Goal: Contribute content: Add original content to the website for others to see

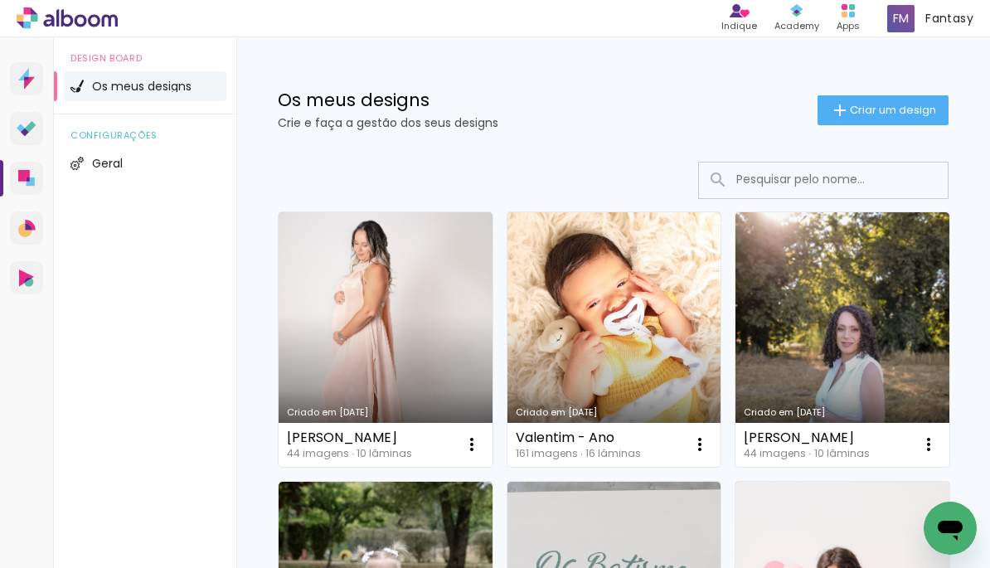
click at [804, 184] on input at bounding box center [846, 180] width 236 height 34
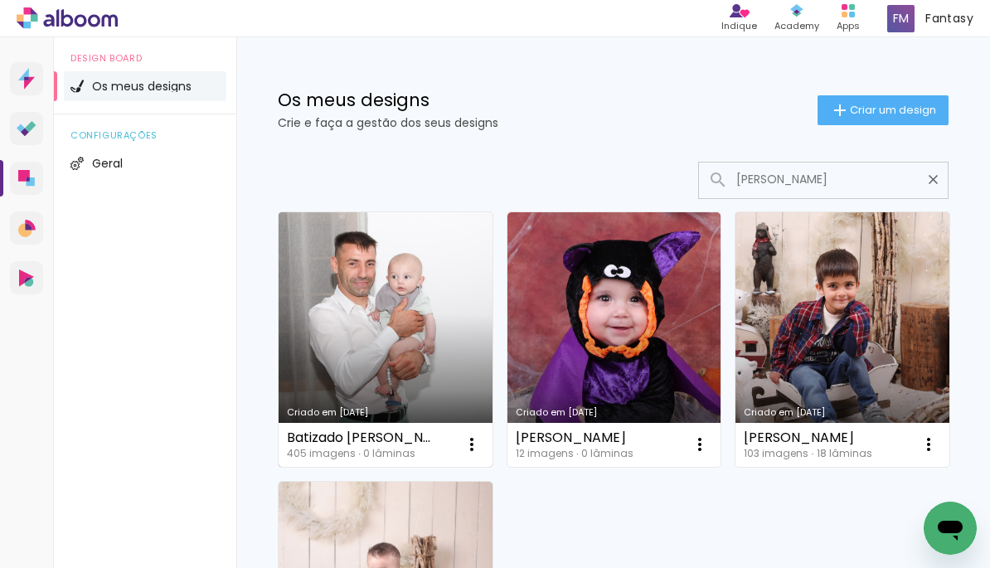
type input "[PERSON_NAME]"
type paper-input "[PERSON_NAME]"
click at [383, 309] on link "Criado em [DATE]" at bounding box center [386, 339] width 214 height 255
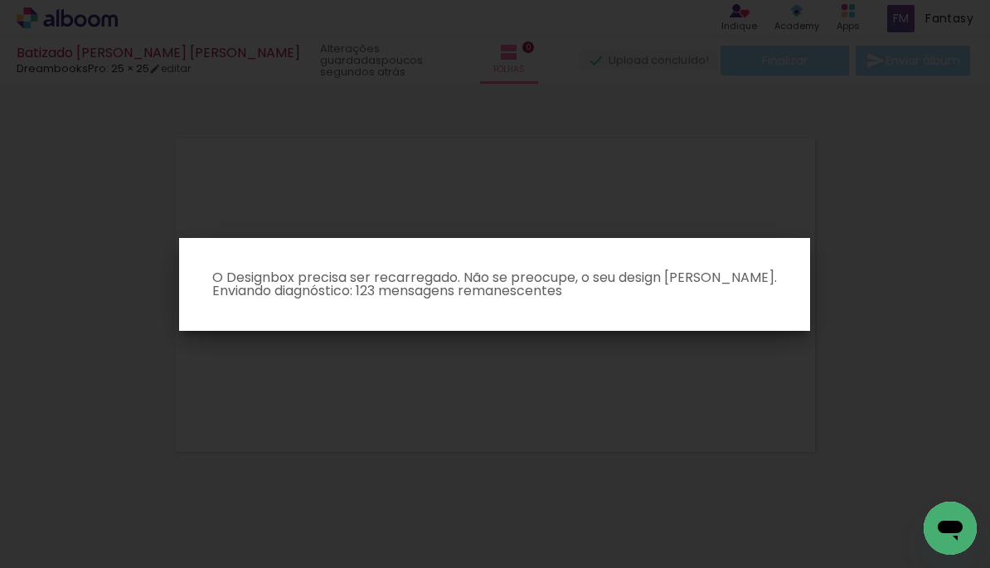
scroll to position [1, 0]
